Goal: Task Accomplishment & Management: Manage account settings

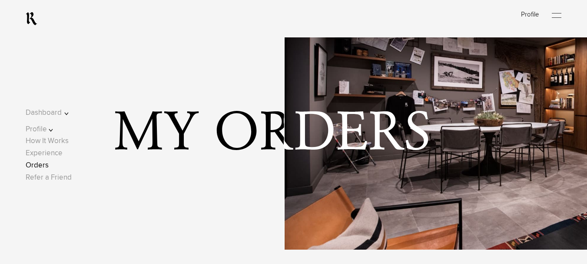
click at [560, 14] on div at bounding box center [557, 15] width 10 height 13
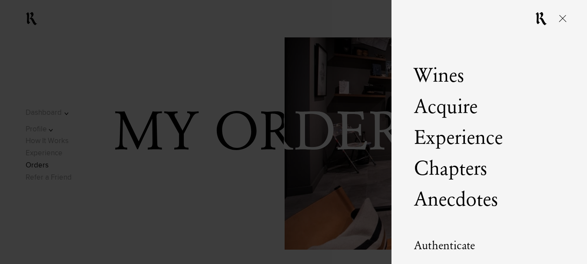
scroll to position [50, 0]
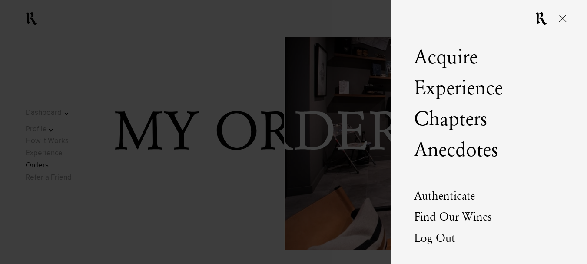
click at [440, 238] on link "Log Out" at bounding box center [434, 239] width 41 height 12
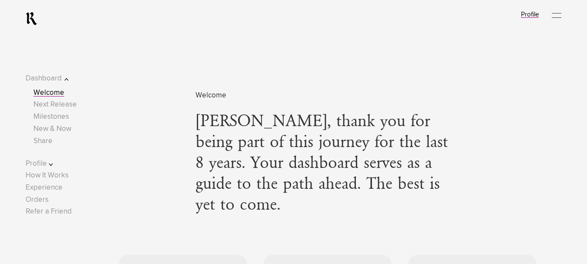
click at [539, 15] on link "Profile" at bounding box center [530, 14] width 18 height 7
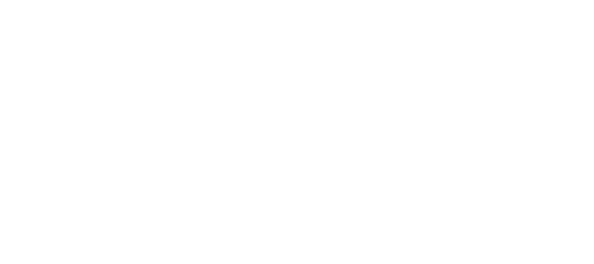
click at [560, 0] on html "Loading × Sorry to interrupt CSS Error Refresh" at bounding box center [297, 0] width 594 height 0
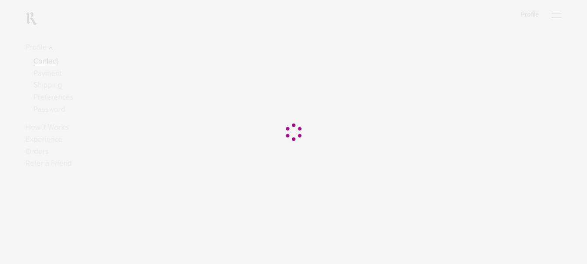
click at [564, 14] on div at bounding box center [293, 132] width 587 height 264
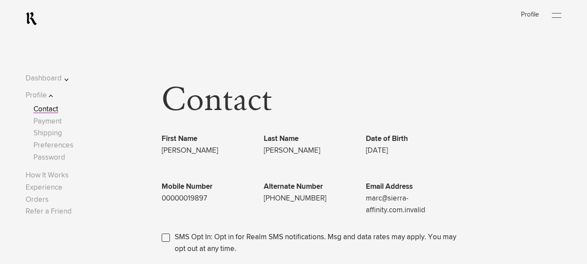
click at [562, 14] on div at bounding box center [557, 15] width 10 height 13
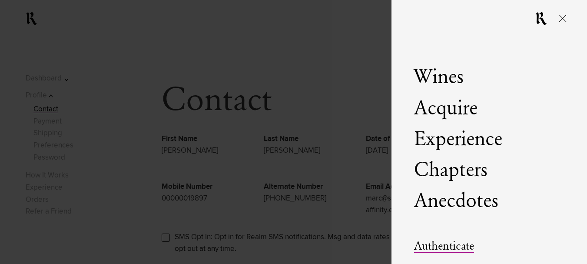
scroll to position [50, 0]
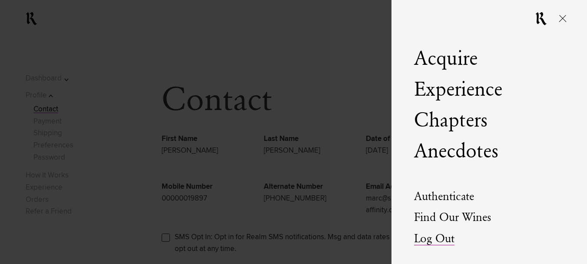
click at [436, 240] on link "Log Out" at bounding box center [434, 239] width 40 height 12
